Goal: Check status: Check status

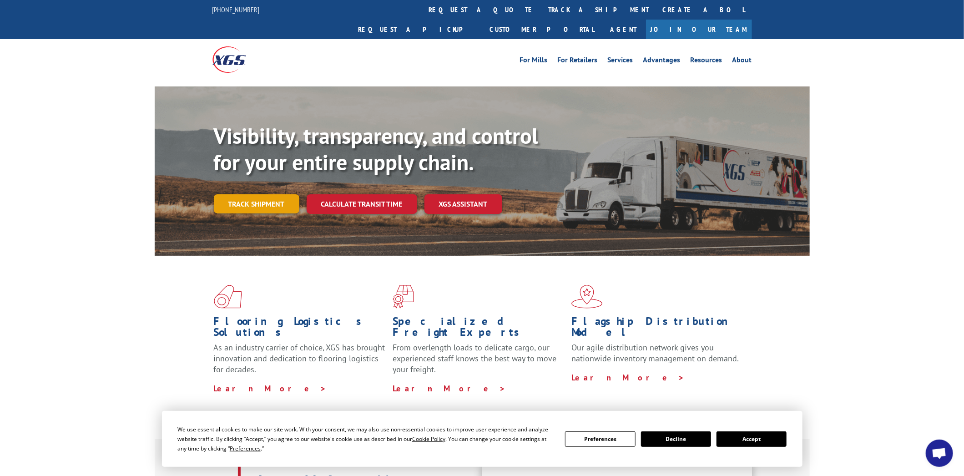
click at [277, 194] on link "Track shipment" at bounding box center [257, 203] width 86 height 19
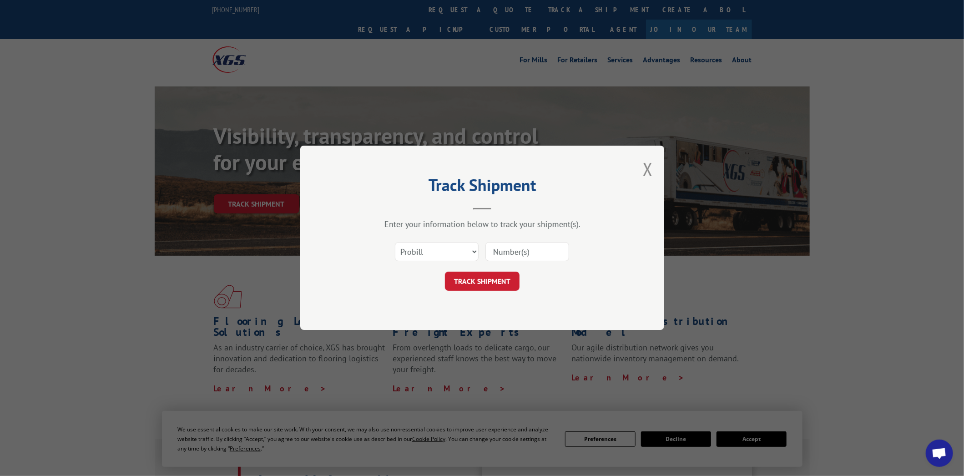
click at [505, 251] on input at bounding box center [527, 252] width 84 height 19
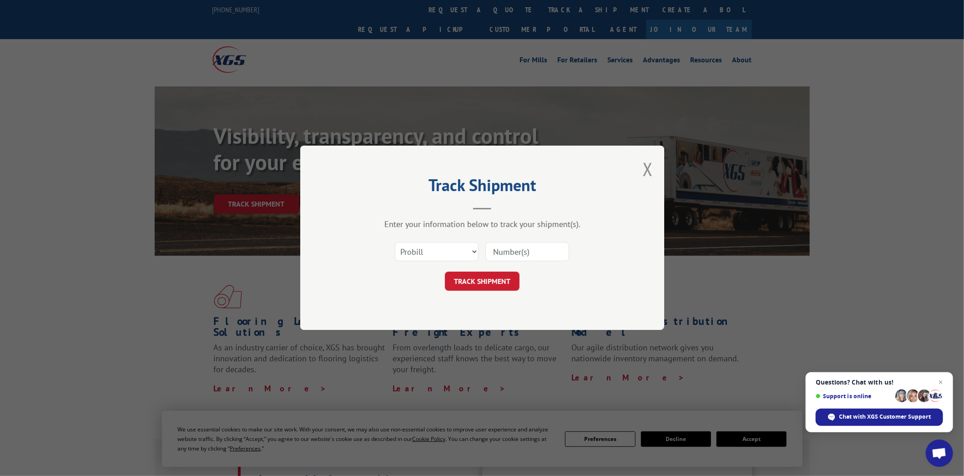
click at [530, 248] on input at bounding box center [527, 252] width 84 height 19
type input "16945323"
click at [484, 280] on button "TRACK SHIPMENT" at bounding box center [482, 281] width 75 height 19
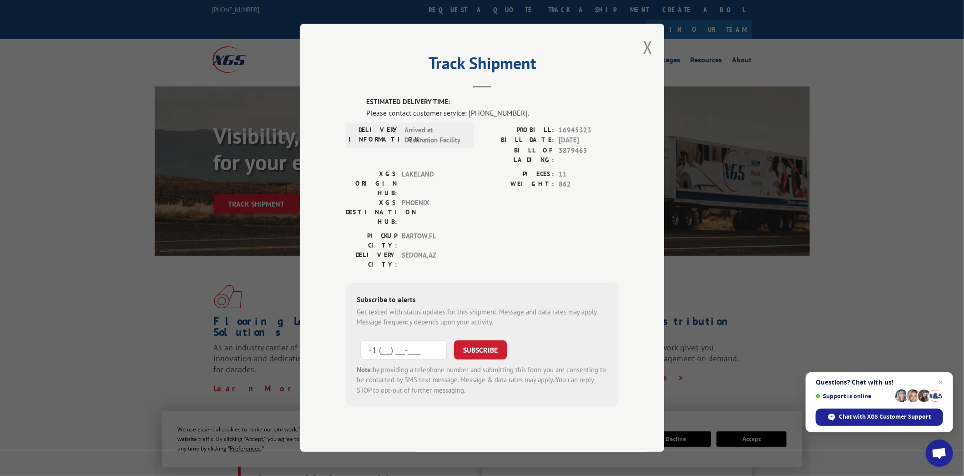
click at [392, 340] on input "+1 (___) ___-____" at bounding box center [403, 349] width 86 height 19
type input "[PHONE_NUMBER]"
click at [485, 340] on button "SUBSCRIBE" at bounding box center [480, 349] width 53 height 19
click at [648, 59] on button "Close modal" at bounding box center [648, 47] width 10 height 24
